Goal: Obtain resource: Download file/media

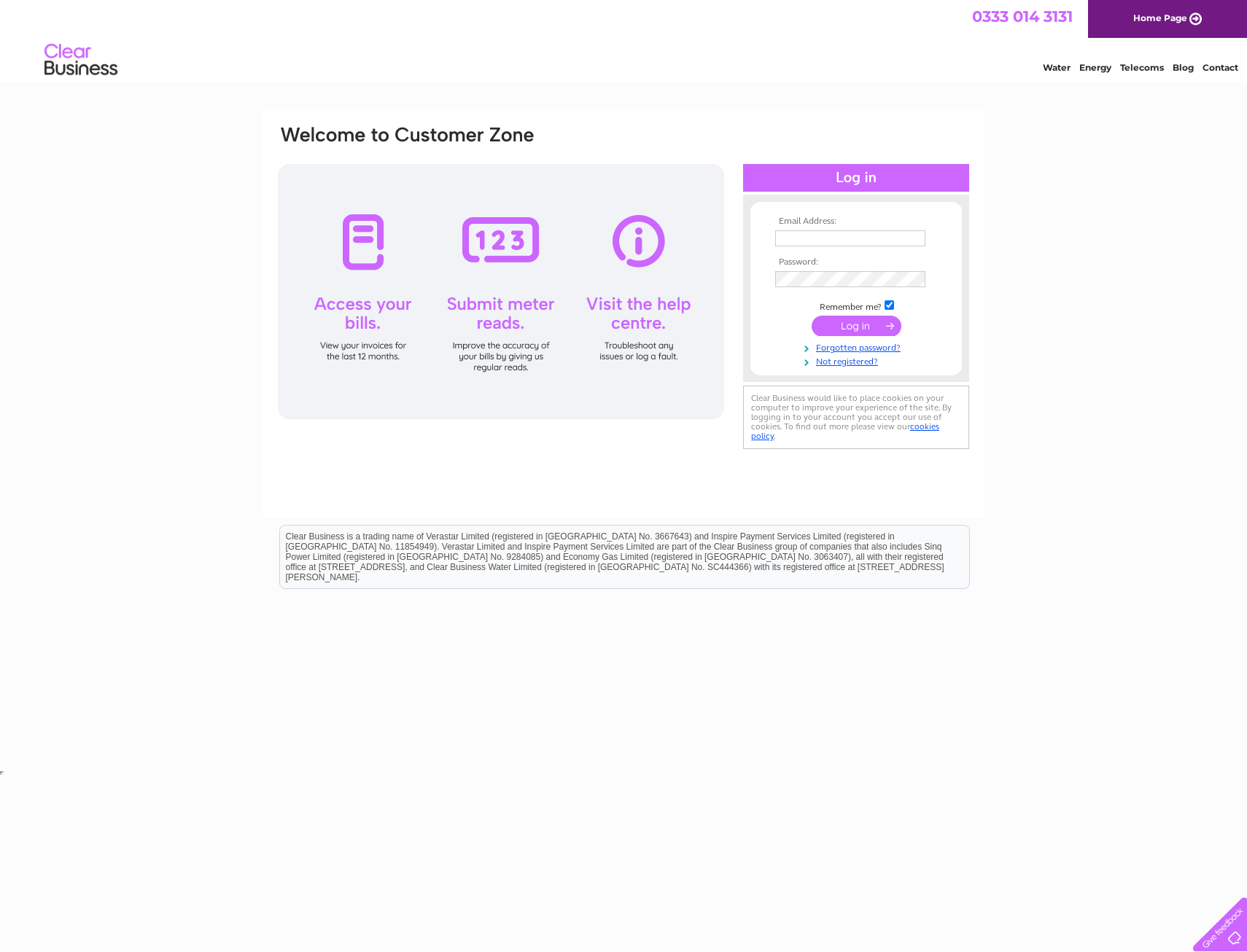
type input "[EMAIL_ADDRESS][DOMAIN_NAME]"
click at [828, 326] on input "submit" at bounding box center [856, 326] width 89 height 21
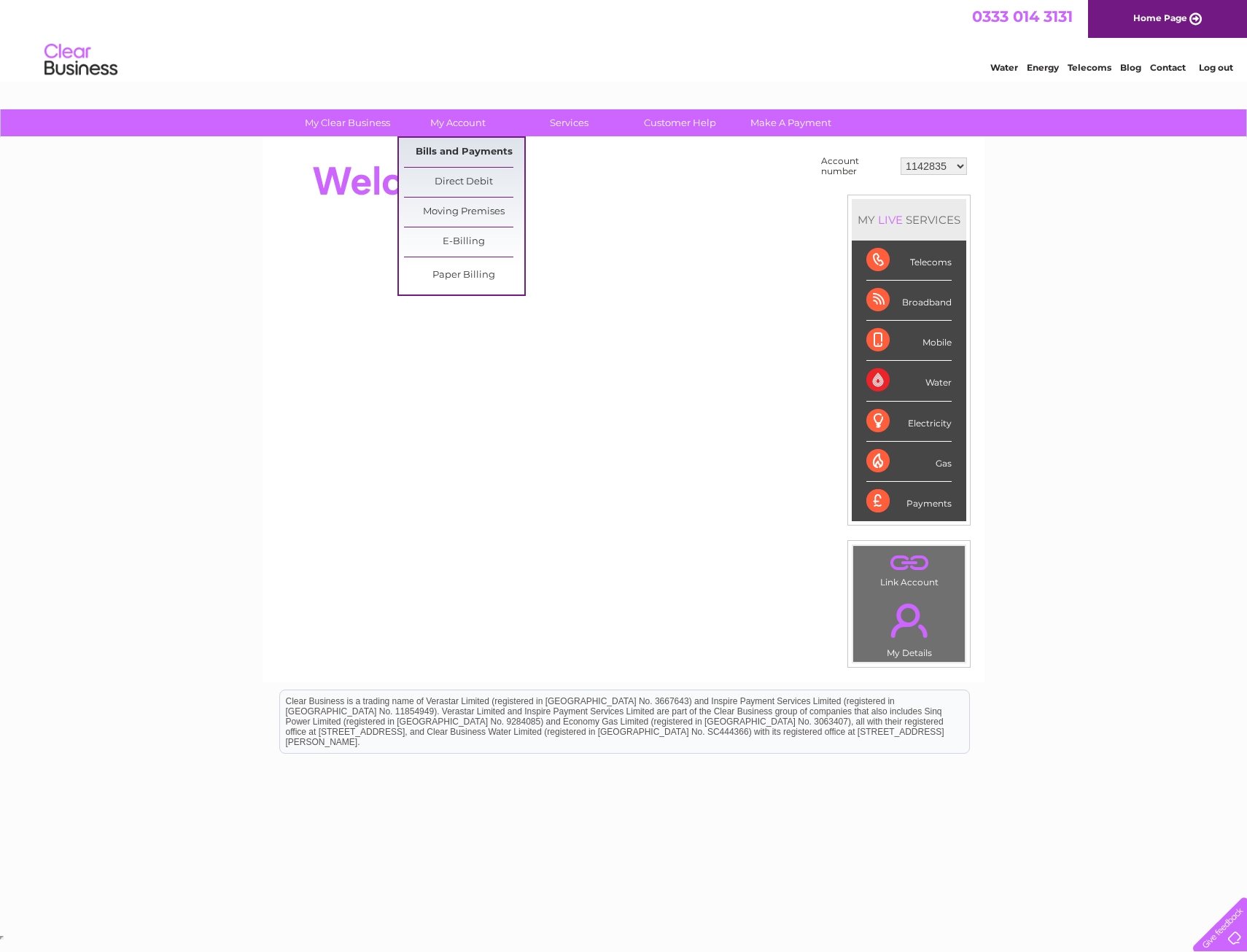
click at [483, 142] on link "Bills and Payments" at bounding box center [464, 153] width 120 height 30
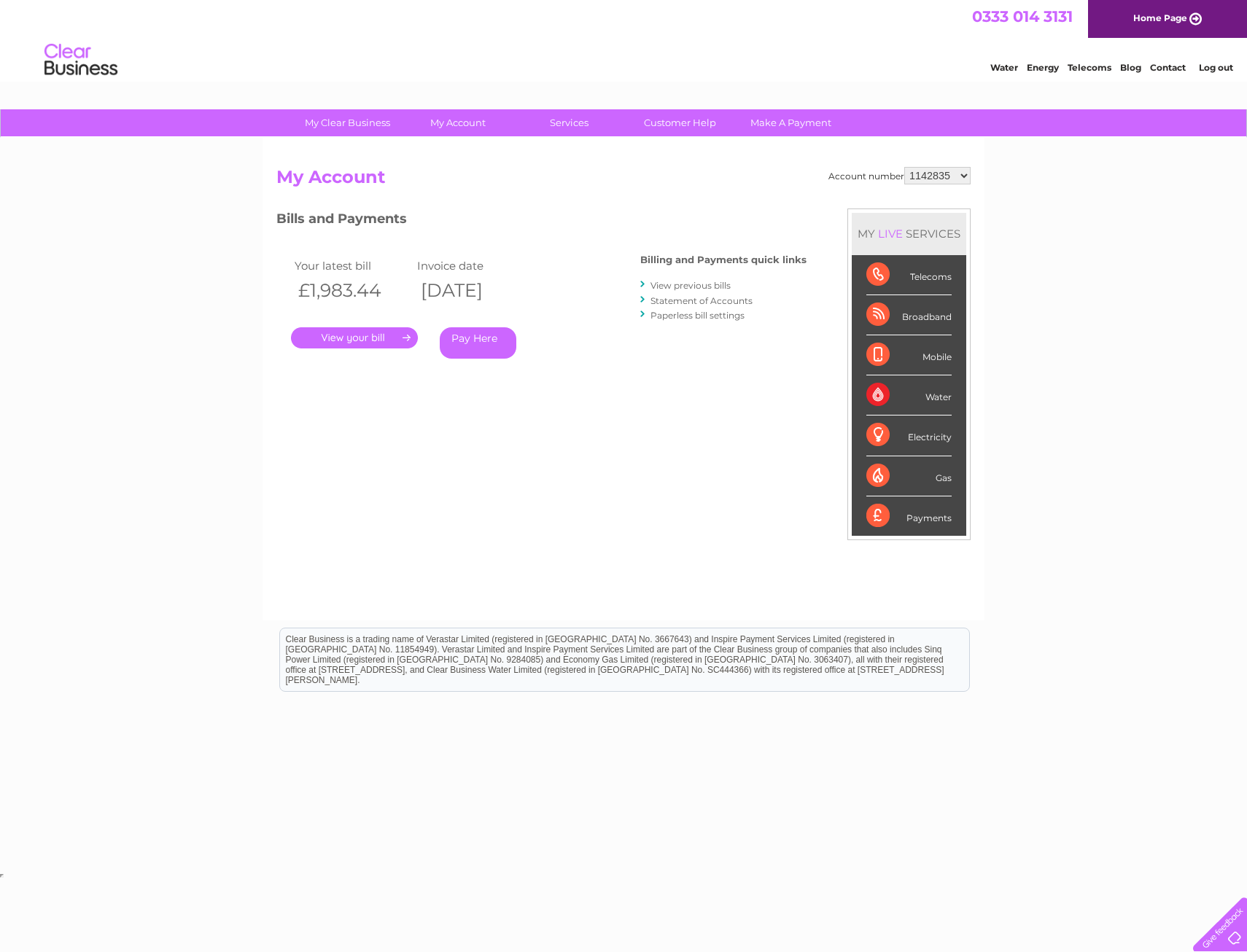
click at [391, 341] on link "." at bounding box center [354, 337] width 127 height 21
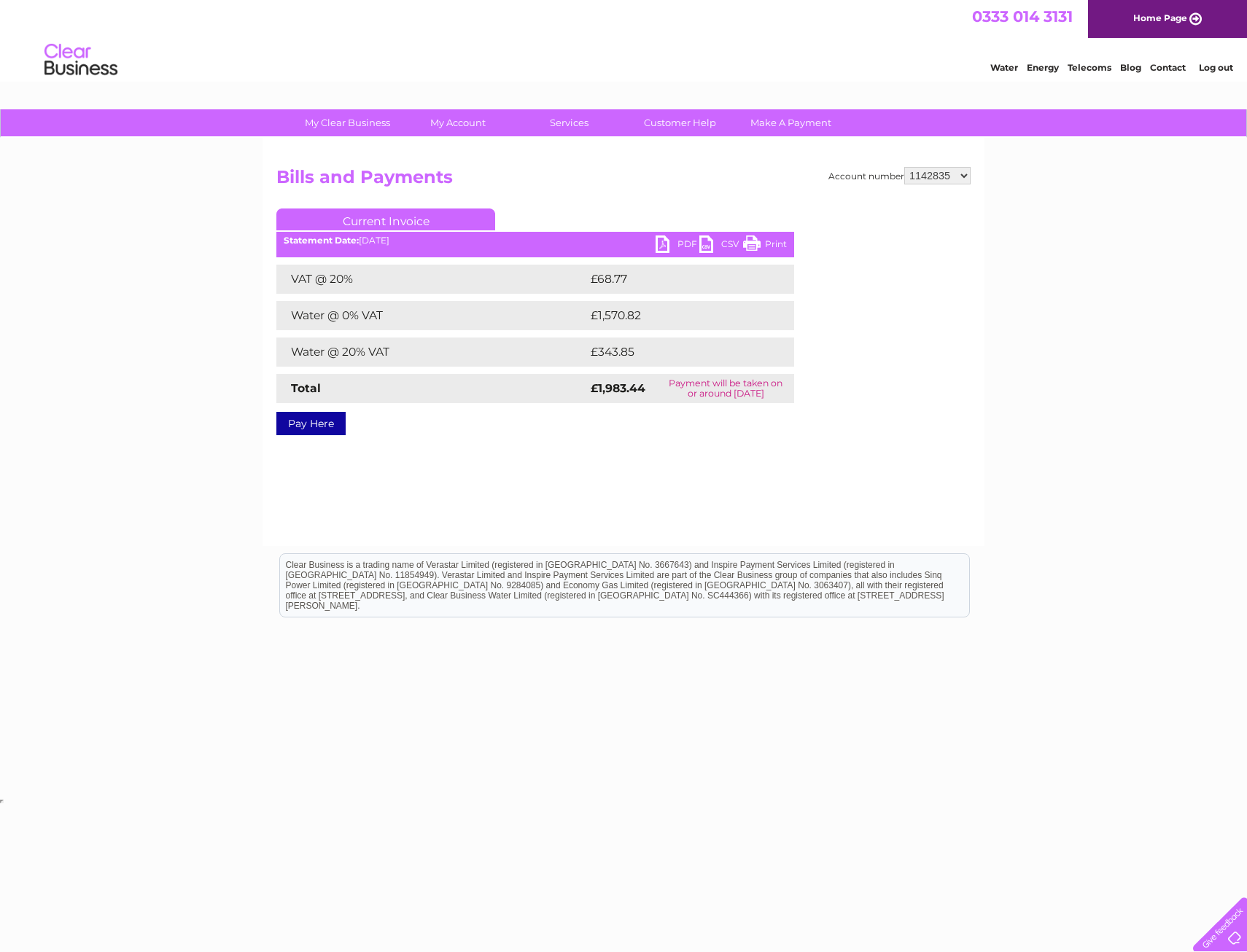
click at [680, 239] on link "PDF" at bounding box center [677, 246] width 44 height 21
click at [942, 175] on select "1142835 30298751" at bounding box center [938, 176] width 66 height 18
select select "30298751"
click at [904, 167] on select "1142835 30298751" at bounding box center [938, 176] width 66 height 18
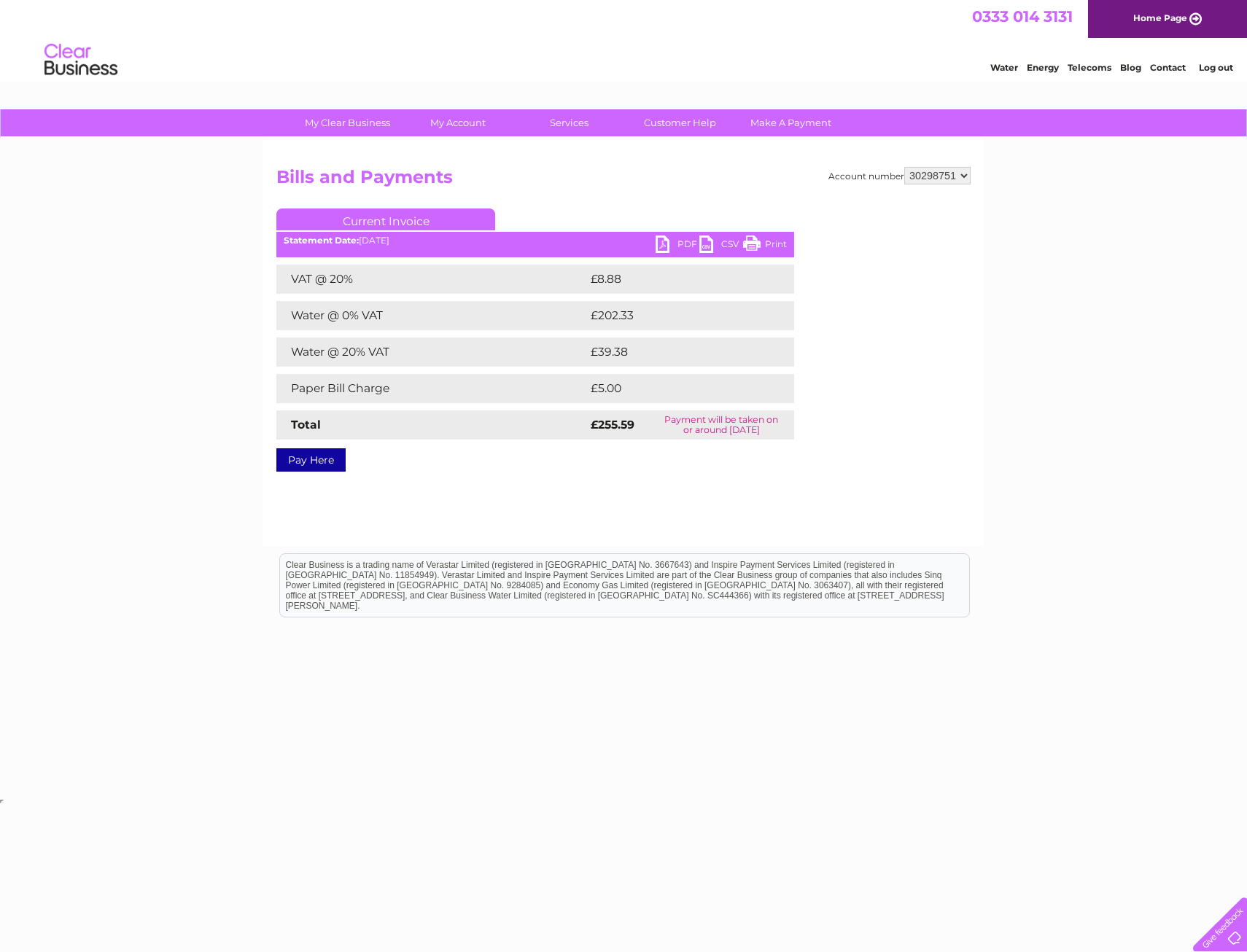
click at [927, 176] on select "1142835 30298751" at bounding box center [938, 176] width 66 height 18
click at [1053, 277] on div "My Clear Business Login Details My Details My Preferences Link Account My Accou…" at bounding box center [623, 452] width 1247 height 686
click at [663, 239] on link "PDF" at bounding box center [677, 246] width 44 height 21
click at [940, 176] on select "1142835 30298751" at bounding box center [938, 176] width 66 height 18
select select "1142835"
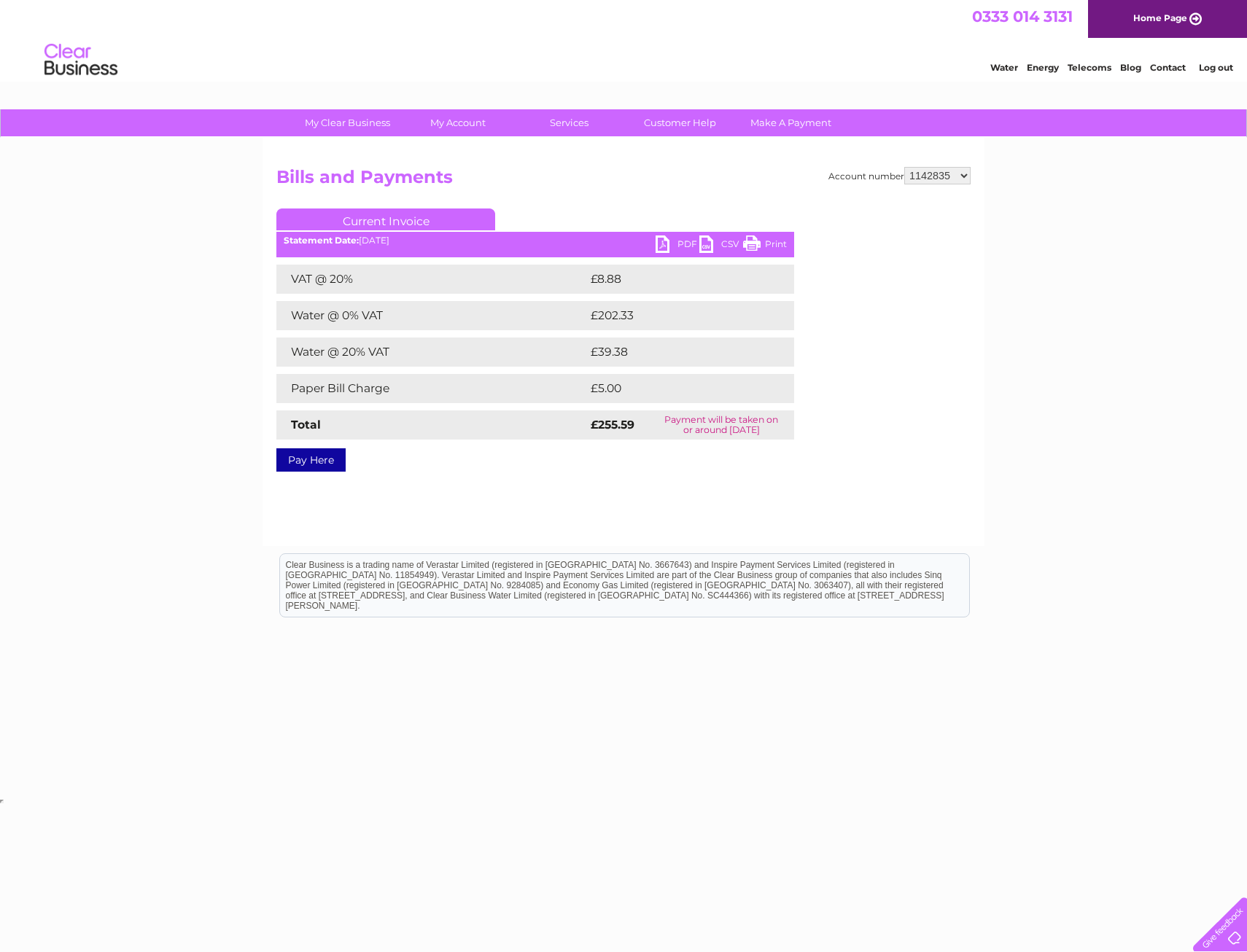
click at [904, 167] on select "1142835 30298751" at bounding box center [938, 176] width 66 height 18
